Goal: Task Accomplishment & Management: Manage account settings

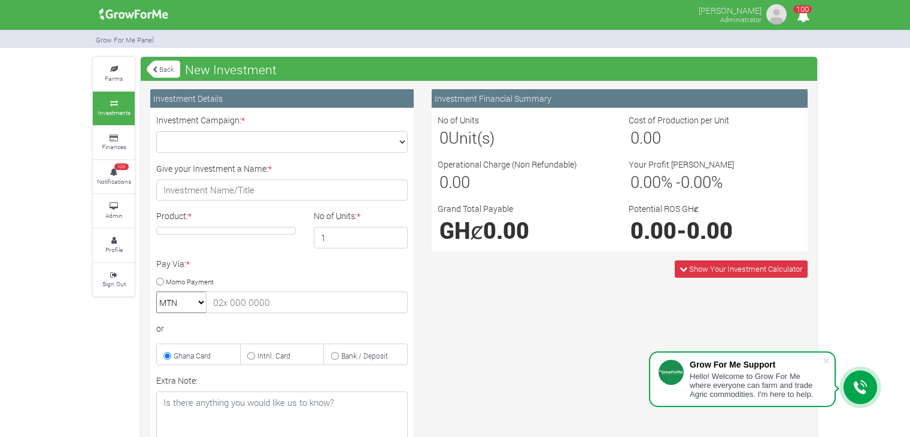
click at [157, 72] on link "Back" at bounding box center [164, 69] width 34 height 20
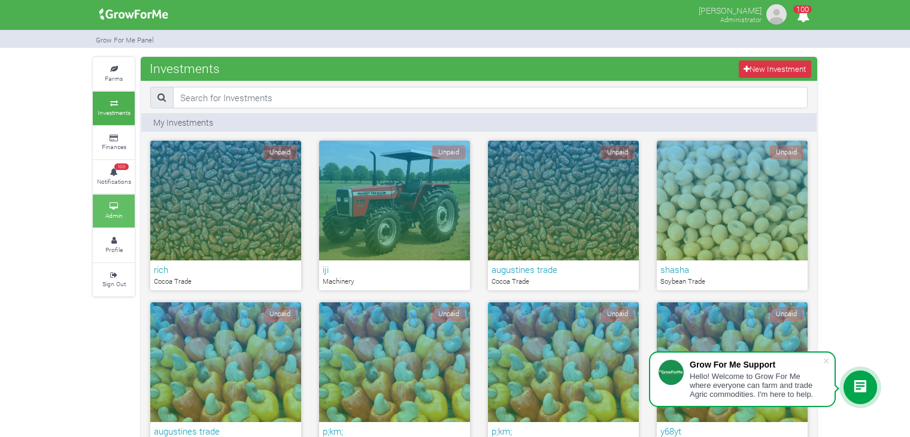
click at [118, 212] on small "Admin" at bounding box center [113, 215] width 17 height 8
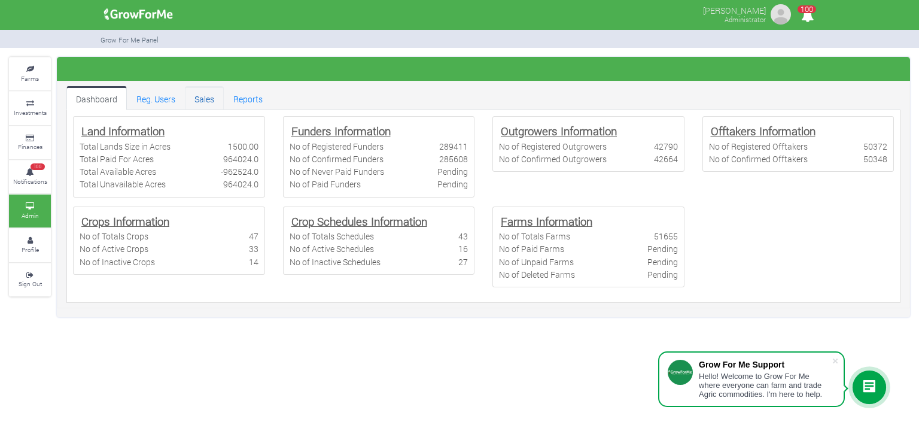
click at [203, 95] on link "Sales" at bounding box center [204, 98] width 39 height 24
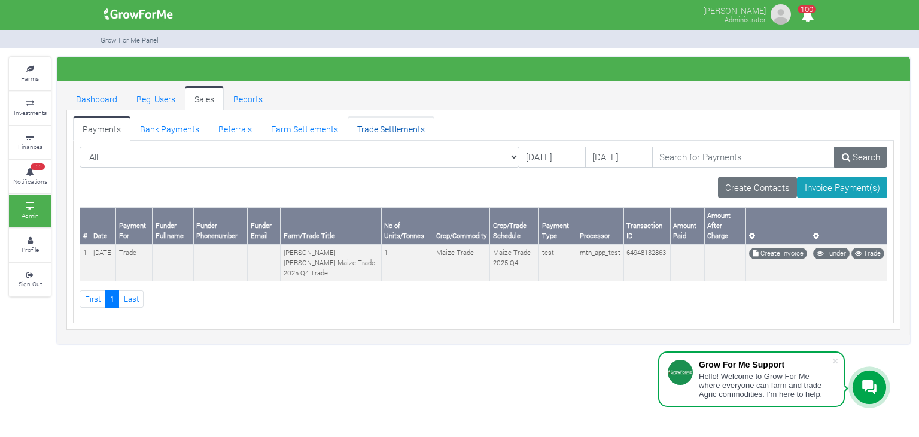
click at [405, 127] on link "Trade Settlements" at bounding box center [391, 128] width 87 height 24
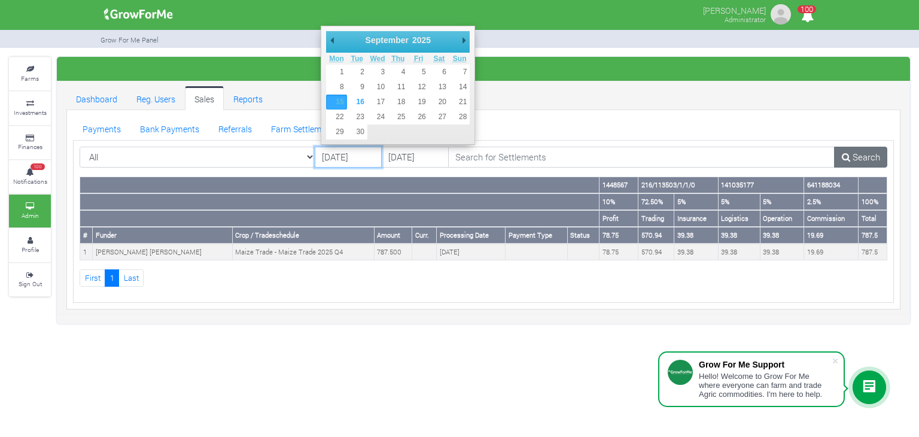
click at [344, 163] on input "15/09/2025" at bounding box center [349, 158] width 68 height 22
type input "12/09/2025"
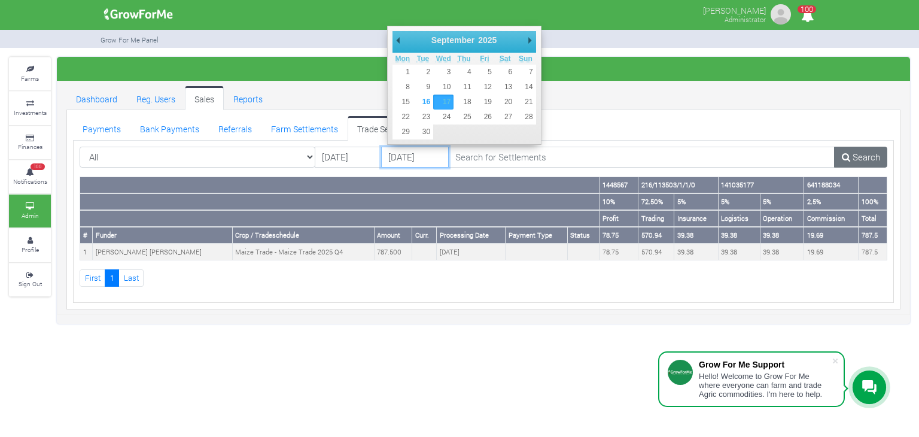
click at [411, 150] on input "[DATE]" at bounding box center [415, 158] width 68 height 22
type input "13/09/2025"
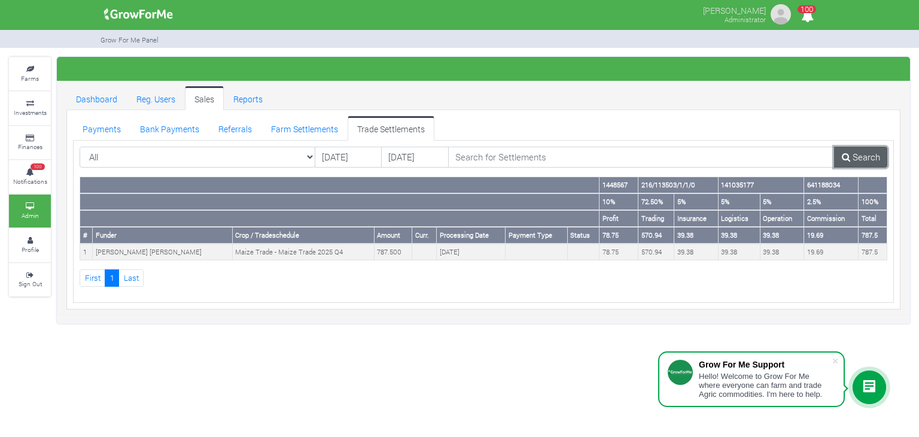
click at [860, 154] on link "Search" at bounding box center [860, 158] width 53 height 22
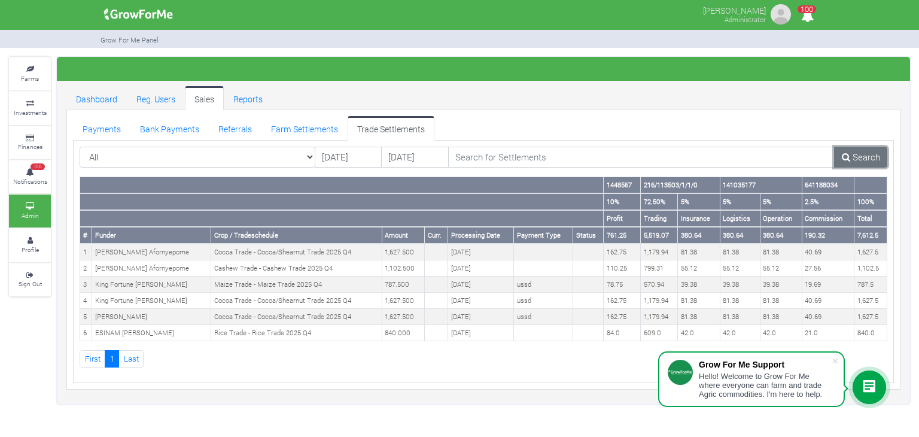
click at [860, 154] on link "Search" at bounding box center [860, 158] width 53 height 22
click at [340, 159] on input "[DATE]" at bounding box center [349, 158] width 68 height 22
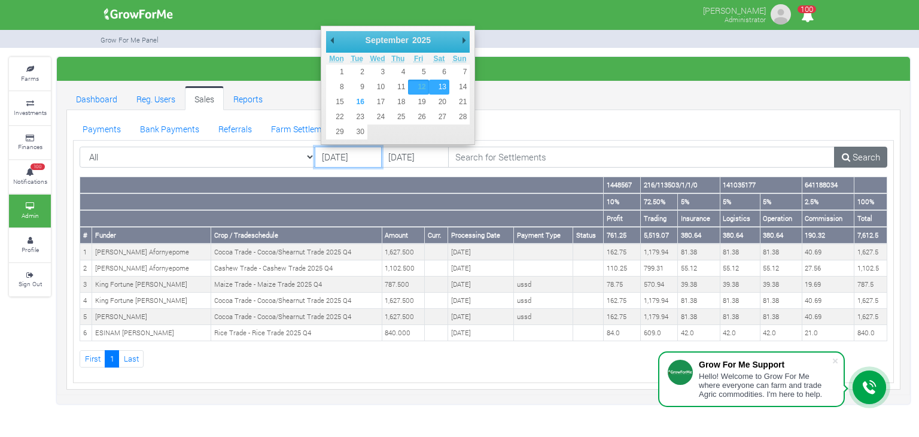
type input "[DATE]"
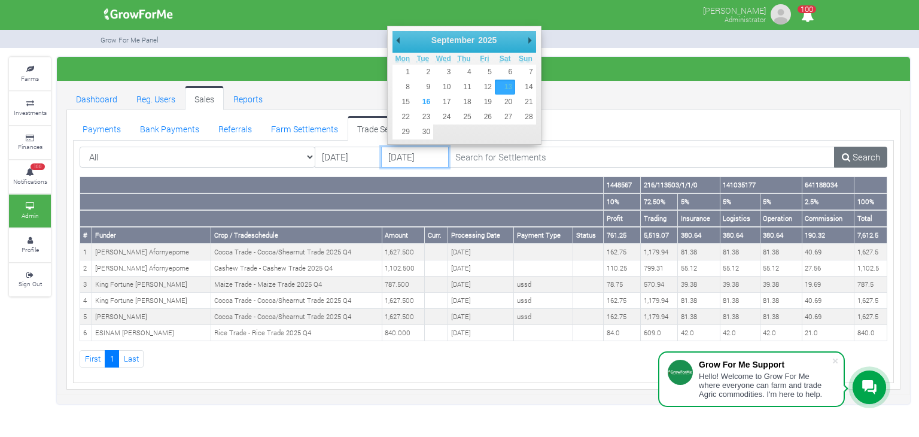
click at [426, 150] on input "[DATE]" at bounding box center [415, 158] width 68 height 22
type input "[DATE]"
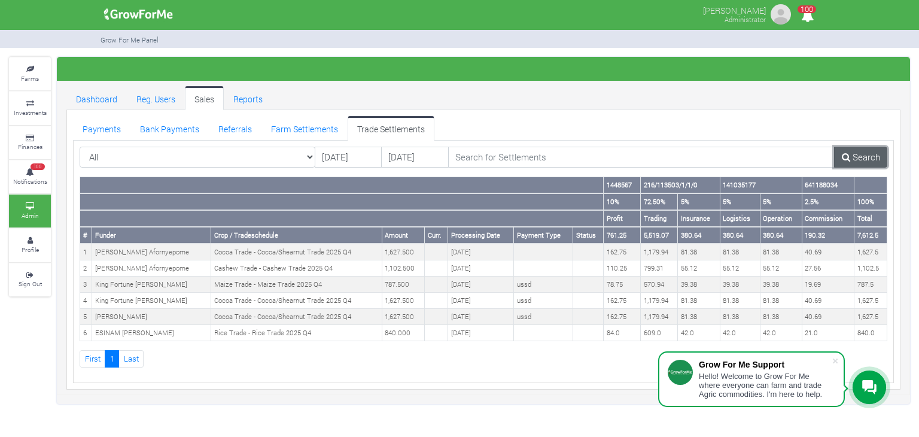
click at [852, 159] on link "Search" at bounding box center [860, 158] width 53 height 22
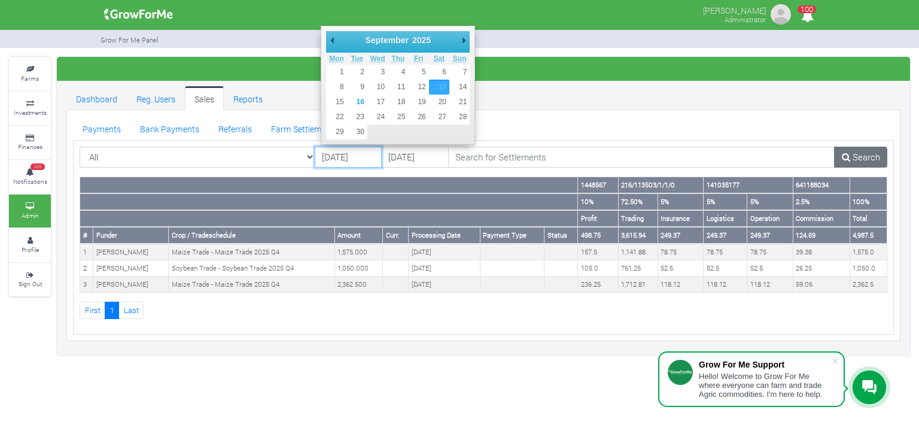
click at [377, 157] on input "[DATE]" at bounding box center [349, 158] width 68 height 22
type input "[DATE]"
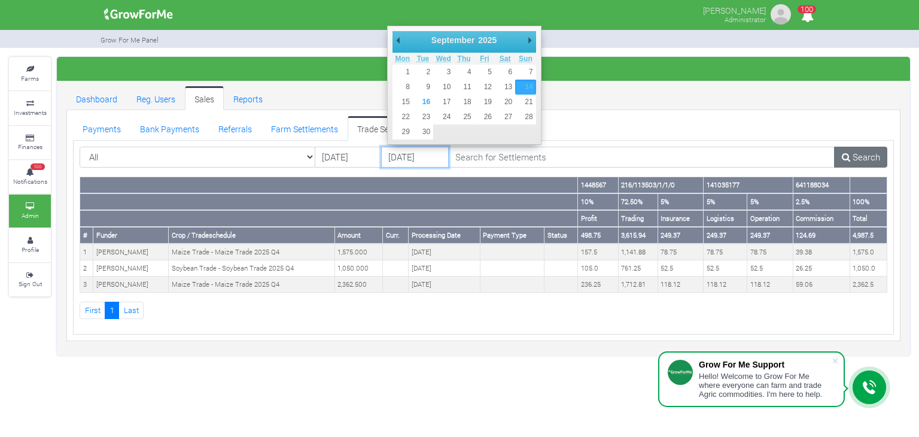
click at [406, 155] on input "14/09/2025" at bounding box center [415, 158] width 68 height 22
type input "[DATE]"
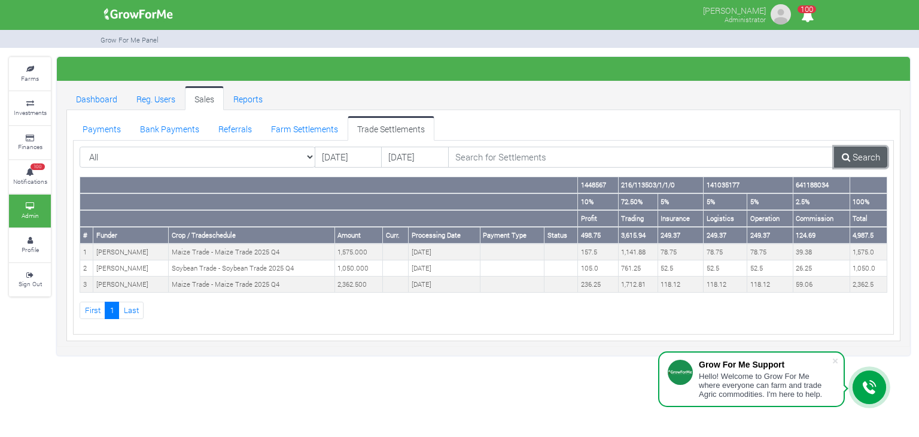
click at [856, 156] on link "Search" at bounding box center [860, 158] width 53 height 22
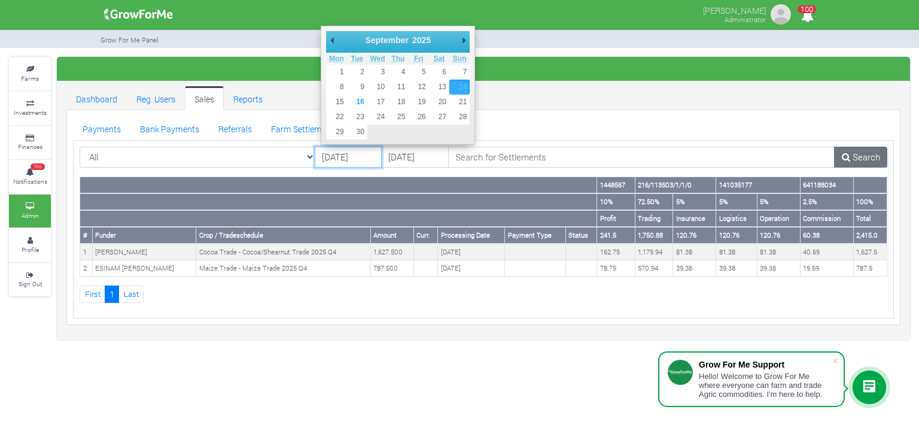
click at [359, 154] on input "[DATE]" at bounding box center [349, 158] width 68 height 22
type input "[DATE]"
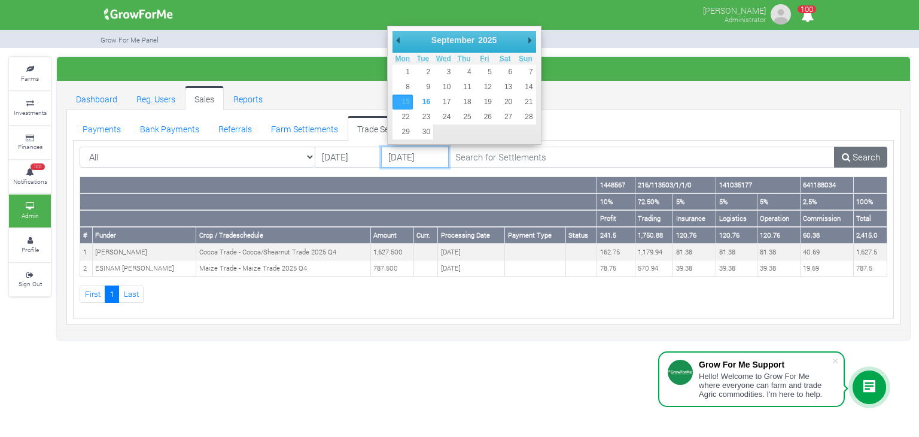
click at [399, 156] on input "[DATE]" at bounding box center [415, 158] width 68 height 22
type input "[DATE]"
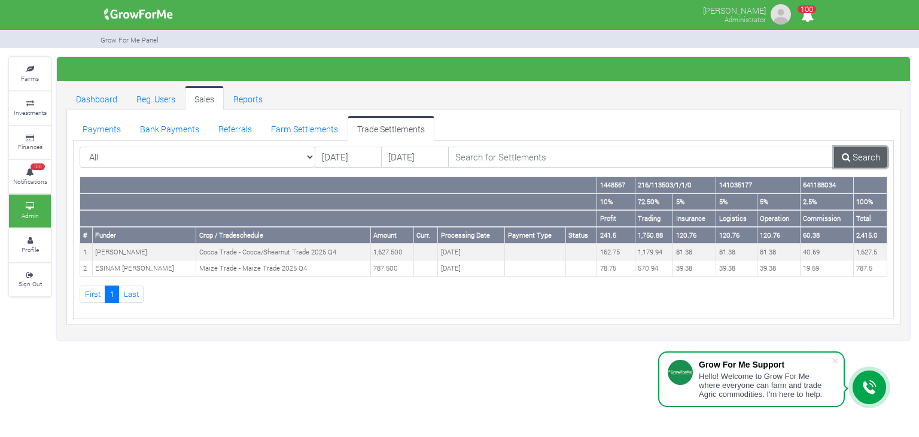
click at [861, 160] on link "Search" at bounding box center [860, 158] width 53 height 22
